Goal: Navigation & Orientation: Find specific page/section

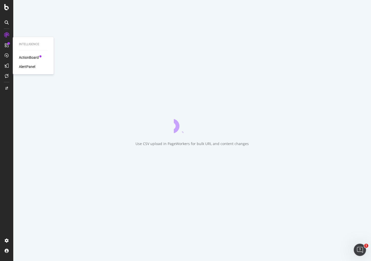
click at [22, 60] on div "ActionBoard" at bounding box center [29, 57] width 20 height 5
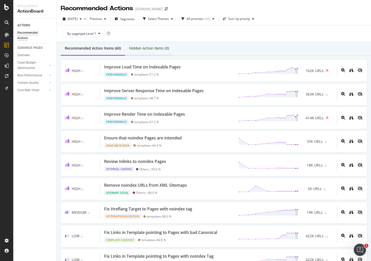
click at [142, 53] on div "Hidden Action Items (0)" at bounding box center [149, 49] width 48 height 14
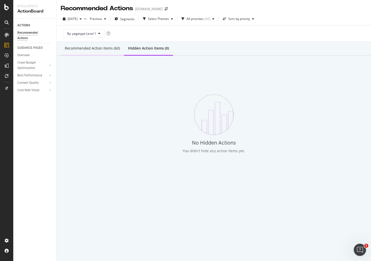
click at [95, 46] on div "Recommended Action Items (60)" at bounding box center [92, 48] width 55 height 5
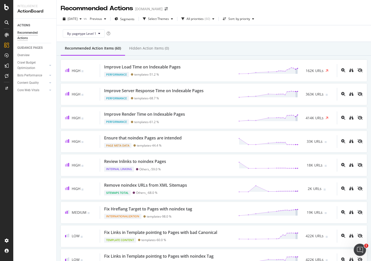
click at [29, 37] on div "Recommended Actions" at bounding box center [32, 35] width 31 height 11
click at [22, 39] on div "Recommended Actions" at bounding box center [32, 35] width 31 height 11
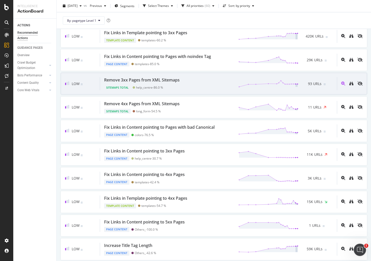
scroll to position [354, 0]
